Goal: Task Accomplishment & Management: Manage account settings

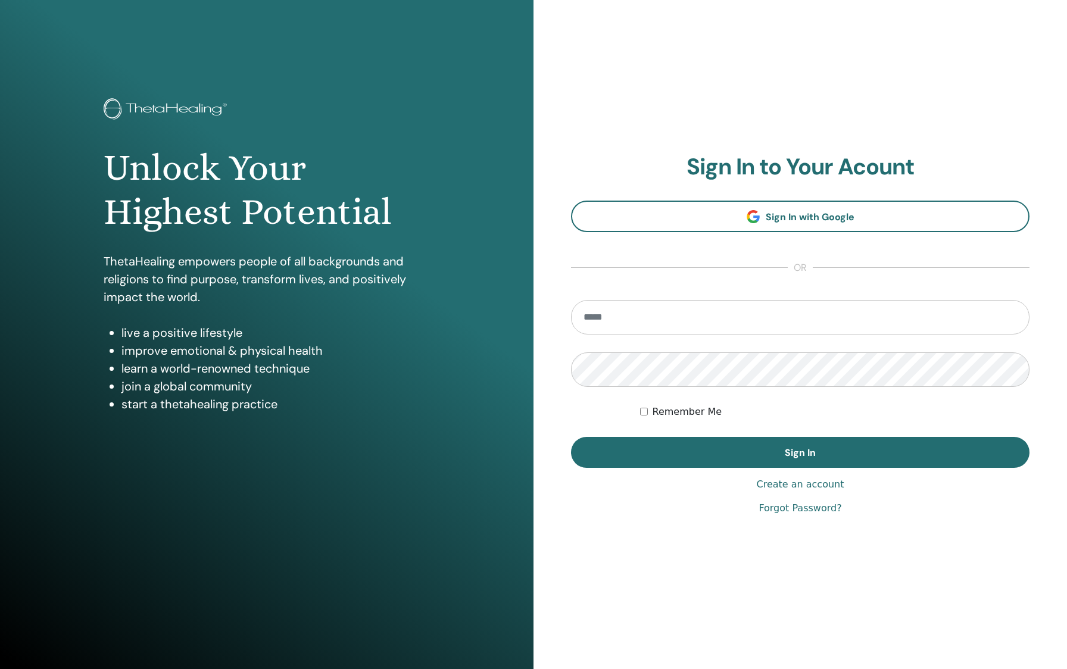
click at [663, 322] on input "email" at bounding box center [800, 317] width 458 height 35
type input "**********"
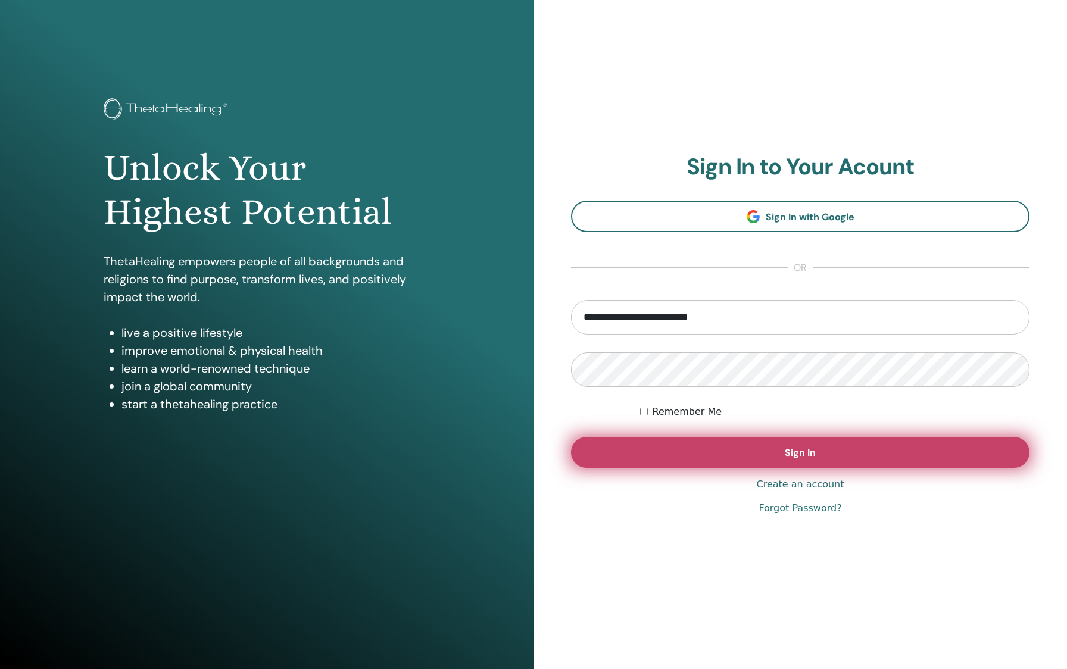
click at [799, 445] on button "Sign In" at bounding box center [800, 452] width 458 height 31
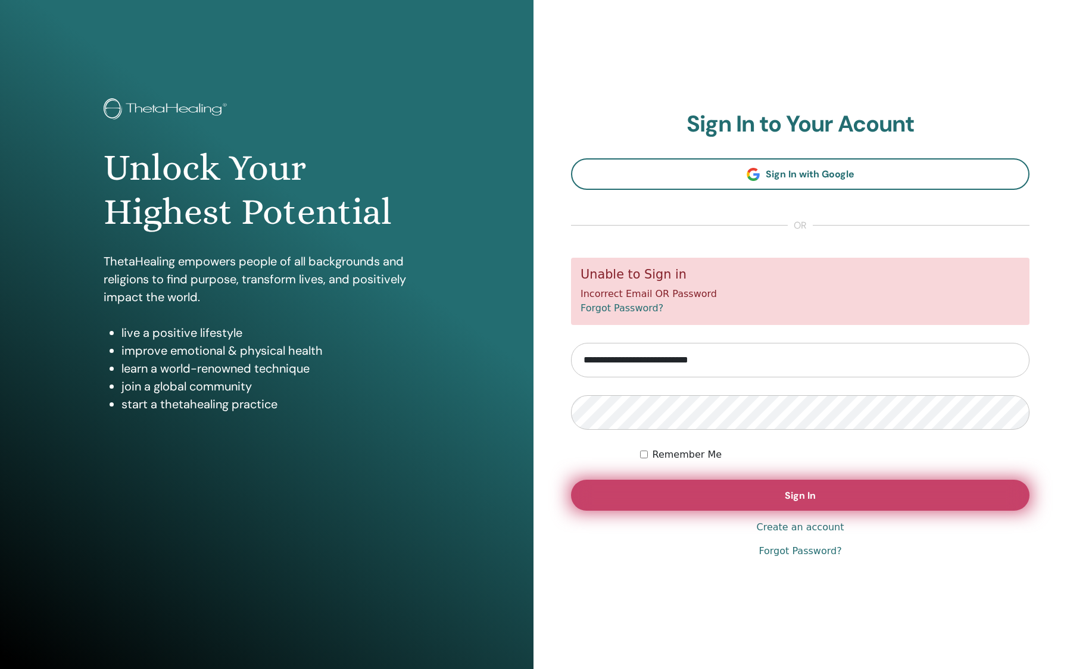
click at [670, 493] on button "Sign In" at bounding box center [800, 495] width 458 height 31
